Goal: Navigation & Orientation: Find specific page/section

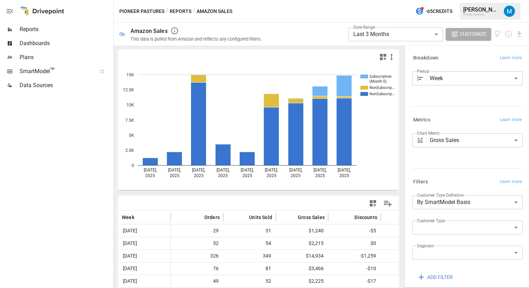
click at [42, 43] on span "Dashboards" at bounding box center [66, 43] width 92 height 8
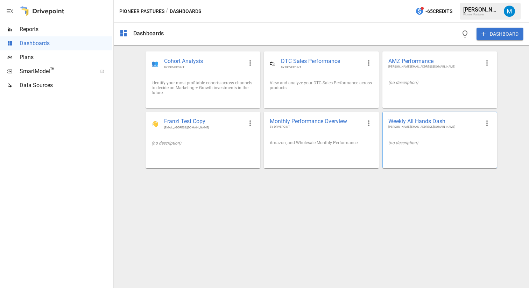
click at [386, 142] on div "(no description)" at bounding box center [440, 143] width 114 height 16
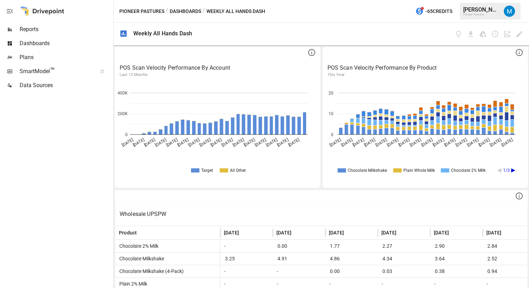
click at [321, 31] on div at bounding box center [361, 34] width 326 height 23
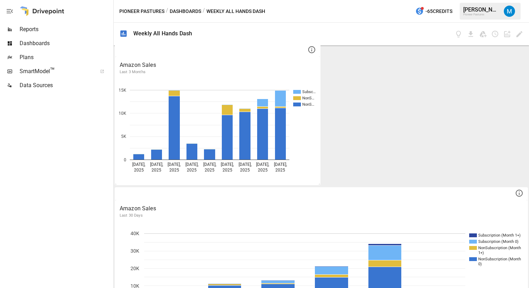
scroll to position [331, 0]
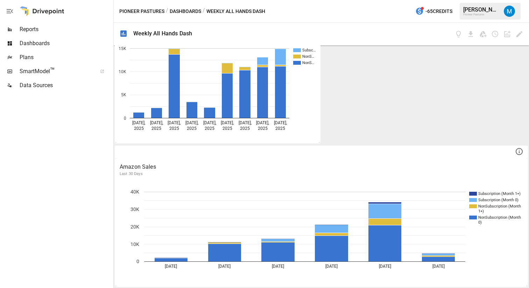
click at [369, 131] on div "POS Scan Velocity Performance By Account Last 12 Months Target All Other [DATE]…" at bounding box center [321, 166] width 415 height 242
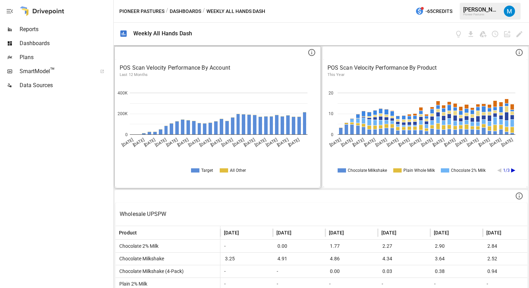
click at [241, 66] on p "POS Scan Velocity Performance By Account" at bounding box center [218, 68] width 196 height 8
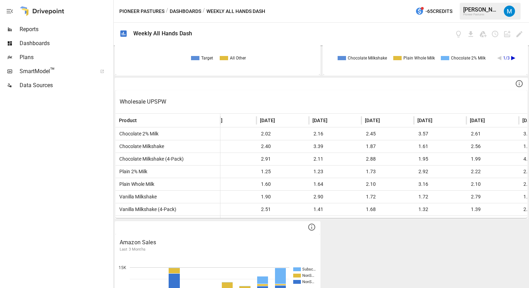
scroll to position [0, 1319]
